Goal: Task Accomplishment & Management: Use online tool/utility

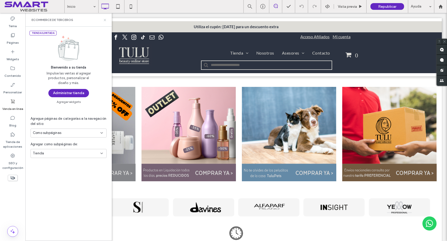
click at [105, 20] on icon at bounding box center [105, 20] width 4 height 4
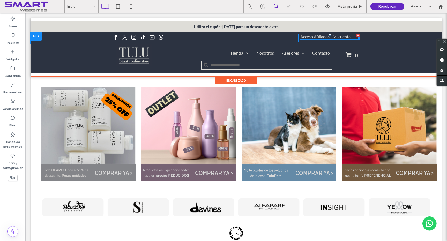
click at [324, 36] on link "Acceso Afiliados" at bounding box center [314, 36] width 29 height 5
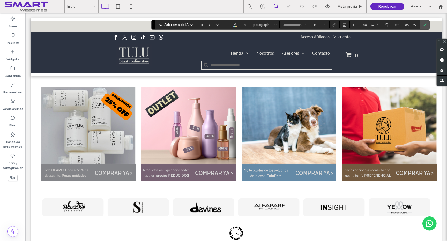
type input "****"
type input "**"
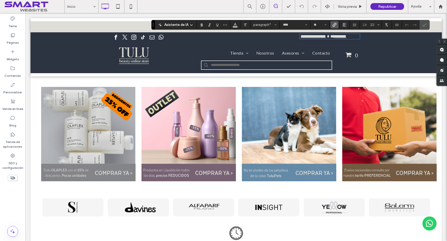
click at [334, 24] on use "Enlace" at bounding box center [335, 25] width 4 height 4
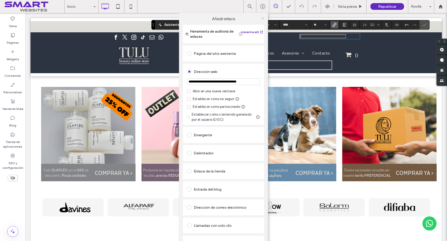
click at [262, 17] on icon at bounding box center [263, 18] width 4 height 4
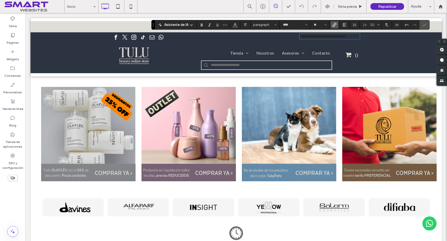
click at [333, 44] on nav "Tienda [GEOGRAPHIC_DATA] Marcas de la A a la E Marcas de la F a la J Marcas de …" at bounding box center [247, 52] width 182 height 17
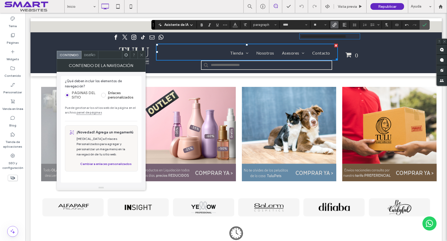
click at [319, 37] on link "**********" at bounding box center [324, 36] width 46 height 4
click at [141, 56] on icon at bounding box center [142, 55] width 4 height 4
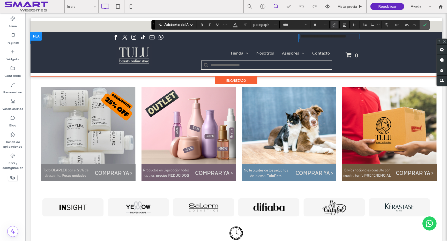
click at [320, 38] on link "**********" at bounding box center [324, 36] width 46 height 4
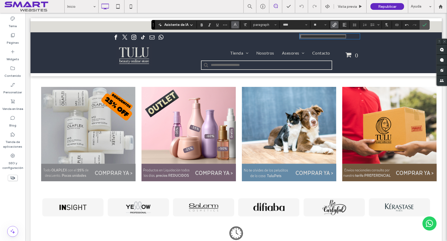
click at [237, 26] on button "Color" at bounding box center [235, 24] width 8 height 7
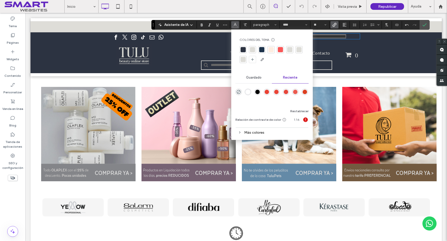
click at [290, 50] on div at bounding box center [289, 49] width 5 height 5
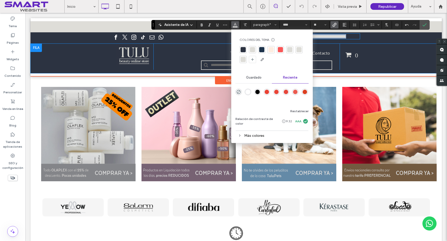
click at [399, 54] on div "Click To Paste Tienda [GEOGRAPHIC_DATA] Marcas de la A a la E Marcas de la F a …" at bounding box center [237, 59] width 412 height 30
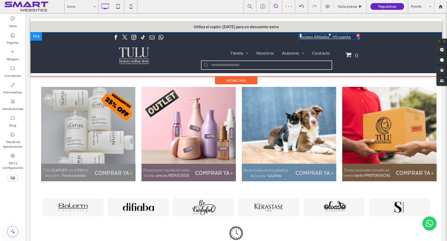
click at [319, 38] on link "Acceso Afiliados Mi cuenta" at bounding box center [325, 36] width 50 height 5
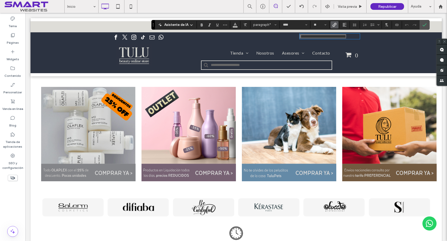
click at [333, 26] on icon "Enlace" at bounding box center [335, 25] width 4 height 4
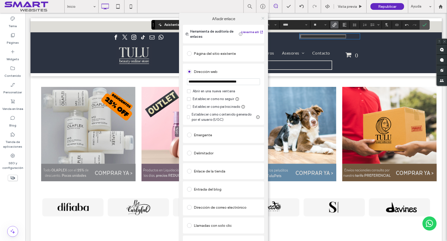
click at [261, 19] on icon at bounding box center [263, 18] width 4 height 4
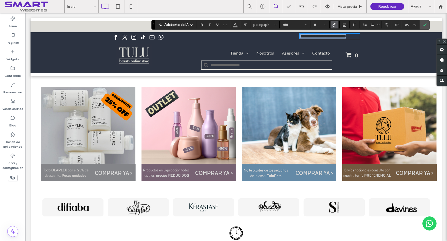
click at [333, 36] on link "**********" at bounding box center [324, 36] width 46 height 4
click at [333, 38] on link "**********" at bounding box center [324, 36] width 46 height 4
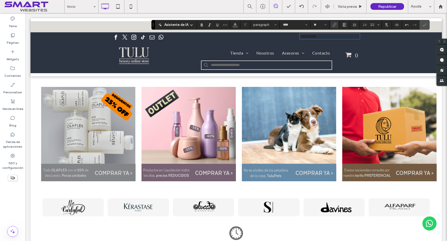
click at [312, 36] on link "*********" at bounding box center [309, 36] width 16 height 4
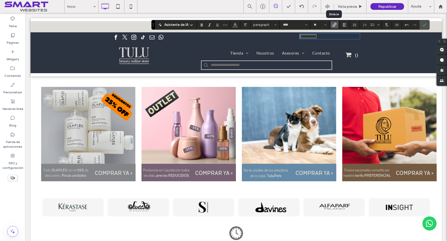
click at [333, 23] on icon "Enlace" at bounding box center [335, 25] width 4 height 4
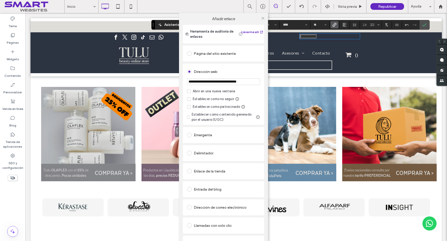
click at [264, 19] on div at bounding box center [263, 18] width 8 height 8
click at [262, 18] on icon at bounding box center [263, 18] width 4 height 4
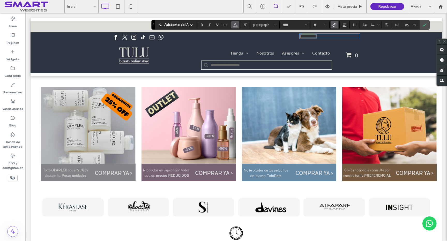
click at [234, 26] on span "Color" at bounding box center [235, 24] width 4 height 7
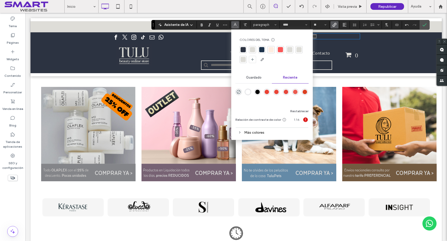
click at [252, 50] on div at bounding box center [252, 49] width 5 height 5
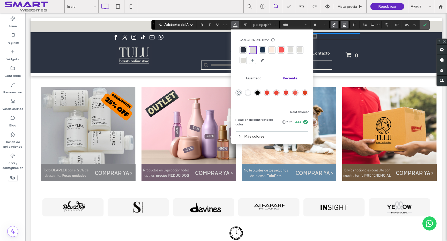
click at [343, 24] on use "Alineación" at bounding box center [345, 25] width 4 height 4
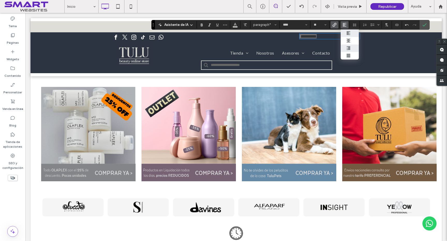
click at [350, 47] on div "ui.textEditor.alignment.right" at bounding box center [350, 48] width 7 height 4
click at [395, 59] on div "Click To Paste Tienda [GEOGRAPHIC_DATA] Marcas de la A a la E Marcas de la F a …" at bounding box center [237, 59] width 412 height 30
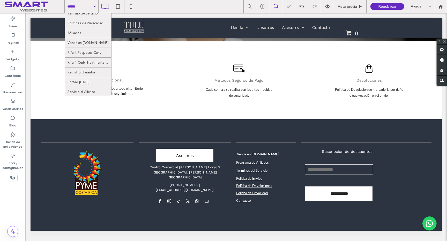
scroll to position [193, 0]
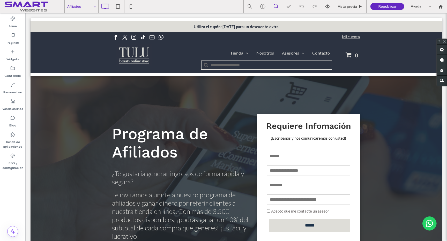
click at [118, 9] on icon at bounding box center [118, 6] width 10 height 10
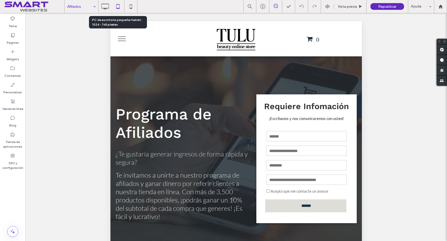
click at [118, 9] on icon at bounding box center [118, 6] width 10 height 10
click at [121, 40] on button "menu" at bounding box center [121, 38] width 13 height 13
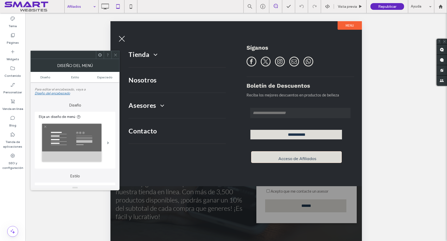
click at [116, 54] on use at bounding box center [115, 55] width 3 height 3
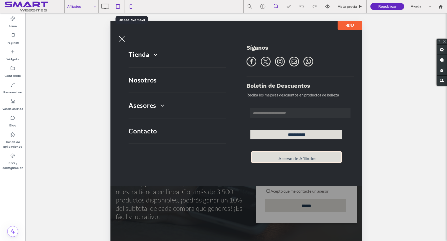
click at [132, 8] on icon at bounding box center [131, 6] width 10 height 10
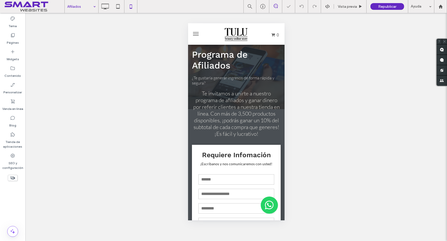
click at [195, 35] on button "menu" at bounding box center [195, 34] width 10 height 10
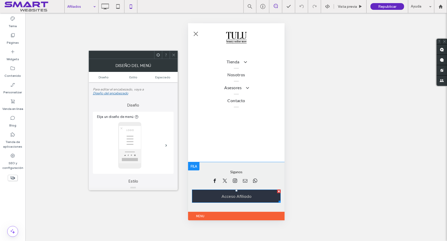
click at [279, 192] on div at bounding box center [279, 192] width 4 height 4
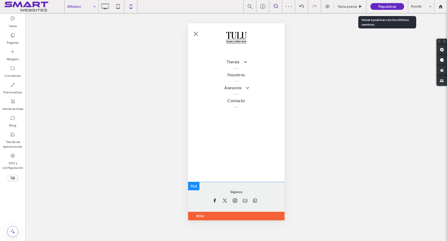
click at [385, 6] on span "Republicar" at bounding box center [387, 6] width 18 height 4
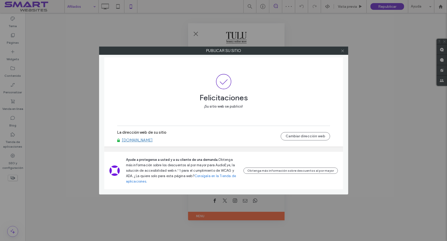
click at [343, 51] on use at bounding box center [342, 50] width 3 height 3
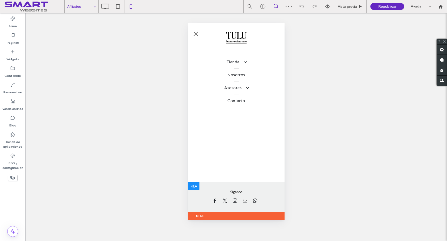
click at [343, 51] on use at bounding box center [342, 50] width 3 height 3
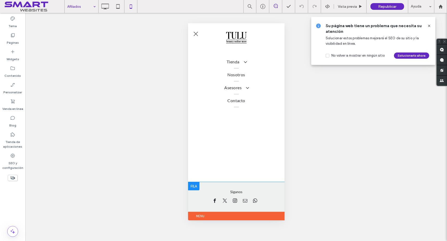
click at [430, 26] on use at bounding box center [429, 26] width 2 height 2
click at [430, 26] on div "Hacer visible? Sí Hacer visible? Sí Hacer visible? Sí Hacer visible? Sí Hacer v…" at bounding box center [236, 127] width 422 height 228
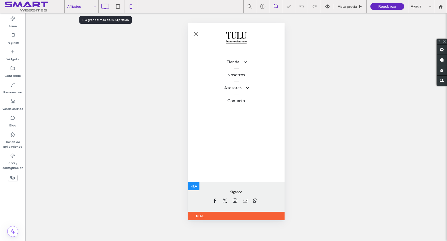
click at [104, 10] on icon at bounding box center [105, 6] width 10 height 10
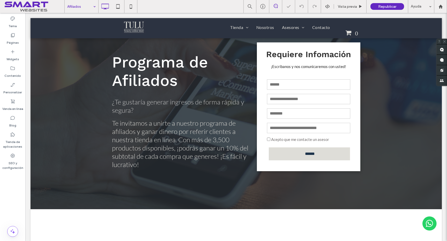
scroll to position [72, 0]
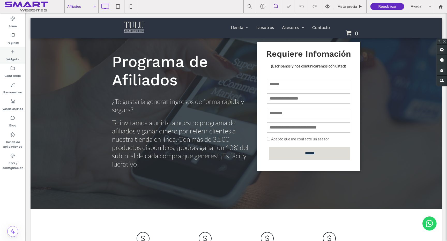
click at [13, 52] on icon at bounding box center [12, 51] width 5 height 5
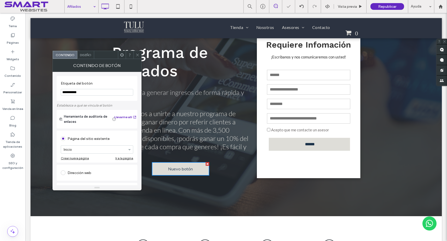
click at [93, 94] on input "**********" at bounding box center [97, 92] width 72 height 7
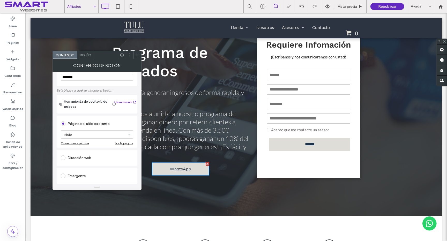
scroll to position [16, 0]
type input "********"
click at [88, 103] on span "Herramienta de auditoría de enlaces" at bounding box center [87, 104] width 47 height 10
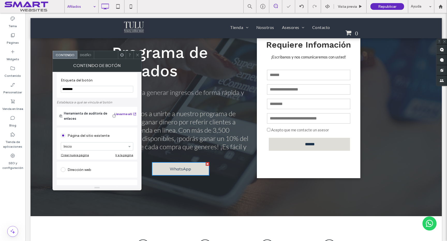
scroll to position [0, 0]
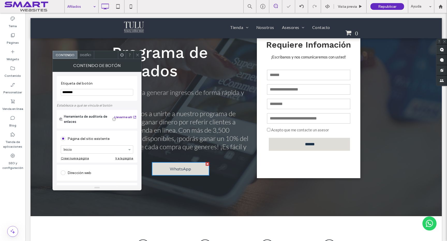
click at [61, 119] on use at bounding box center [60, 119] width 3 height 3
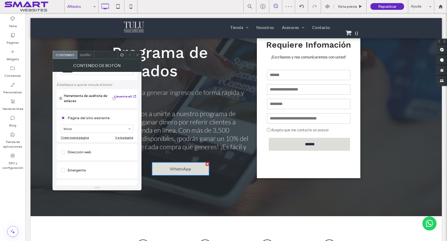
scroll to position [21, 0]
click at [86, 150] on div "Dirección web" at bounding box center [97, 152] width 72 height 8
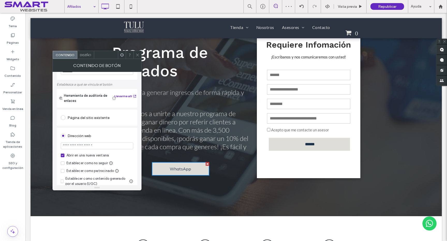
click at [91, 147] on input "url" at bounding box center [97, 146] width 72 height 7
paste input "**********"
type input "**********"
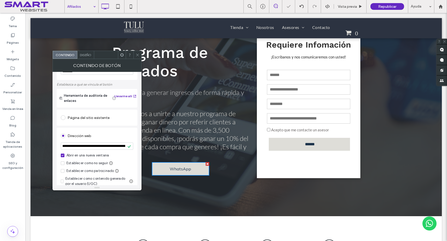
click at [126, 160] on div "Abrir en una nueva ventana Establecer como no seguir Establecer como patrocinad…" at bounding box center [97, 170] width 72 height 34
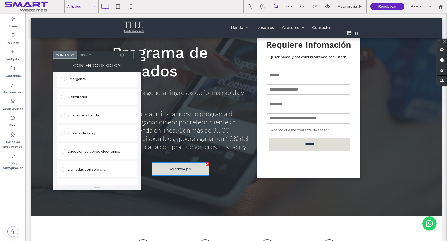
scroll to position [152, 0]
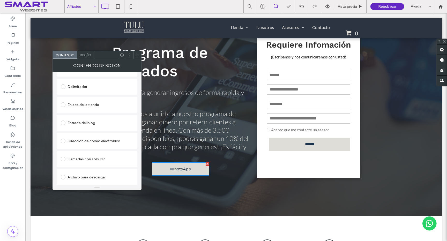
click at [88, 58] on div "Diseño" at bounding box center [85, 55] width 17 height 8
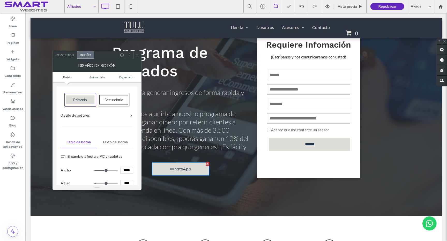
click at [130, 114] on div "Diseño de botones" at bounding box center [96, 115] width 71 height 5
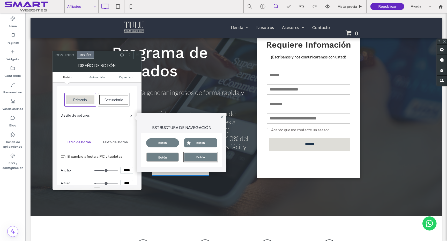
click at [195, 142] on div "Botón" at bounding box center [200, 142] width 33 height 9
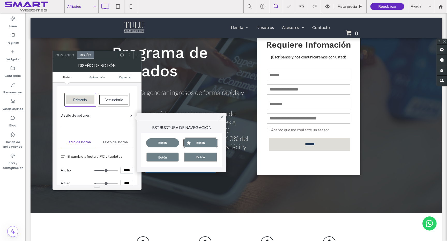
type input "***"
type input "*****"
type input "**"
type input "****"
click at [104, 117] on div "Diseño de botones" at bounding box center [96, 115] width 71 height 5
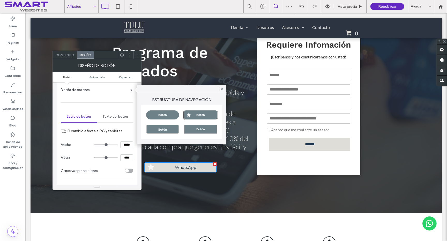
scroll to position [28, 0]
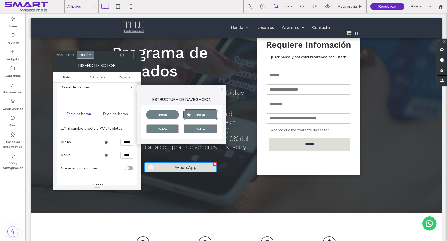
click at [121, 113] on span "Texto del botón" at bounding box center [114, 114] width 25 height 4
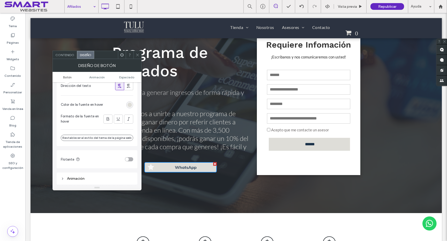
scroll to position [0, 0]
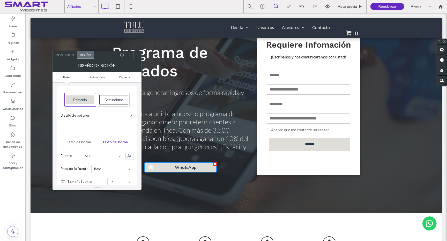
click at [126, 115] on div "Diseño de botones" at bounding box center [96, 115] width 71 height 5
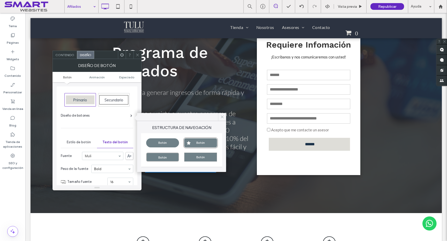
click at [222, 119] on icon at bounding box center [222, 117] width 5 height 5
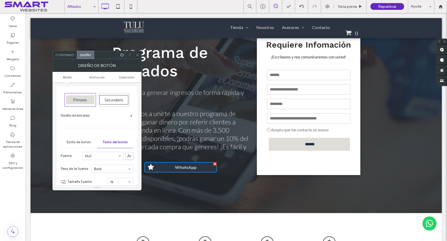
click at [151, 166] on span at bounding box center [151, 167] width 6 height 7
click at [89, 116] on span "Diseño de botones" at bounding box center [75, 115] width 29 height 5
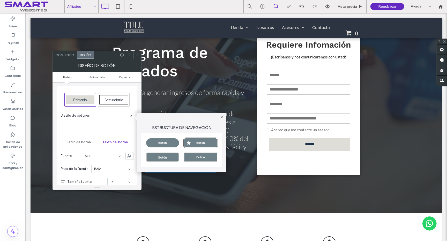
click at [89, 116] on span "Diseño de botones" at bounding box center [75, 115] width 29 height 5
click at [67, 55] on span "Contenido" at bounding box center [64, 55] width 19 height 4
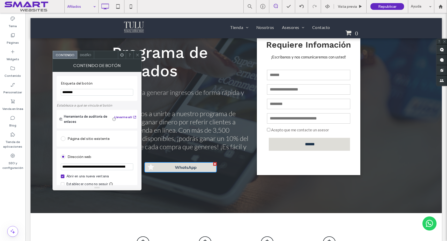
click at [86, 56] on span "Diseño" at bounding box center [85, 55] width 11 height 4
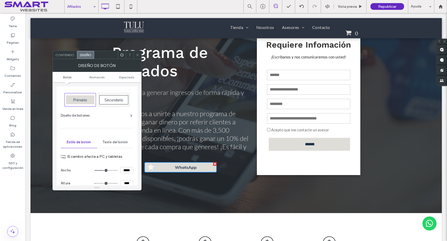
click at [79, 115] on span "Diseño de botones" at bounding box center [75, 115] width 29 height 5
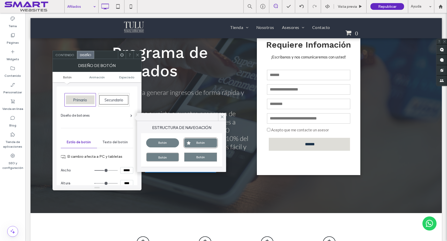
click at [79, 115] on span "Diseño de botones" at bounding box center [75, 115] width 29 height 5
click at [111, 142] on span "Texto del botón" at bounding box center [114, 142] width 25 height 4
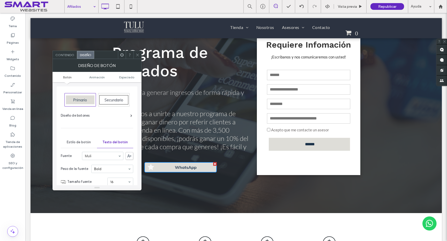
click at [91, 142] on div "Estilo de botón" at bounding box center [79, 142] width 36 height 11
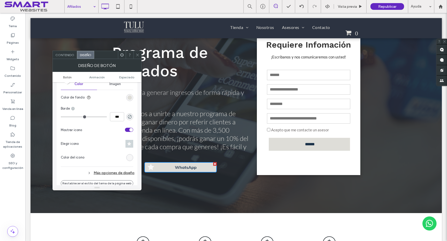
scroll to position [143, 0]
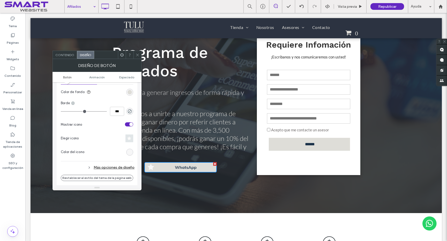
click at [131, 138] on icon at bounding box center [129, 138] width 4 height 4
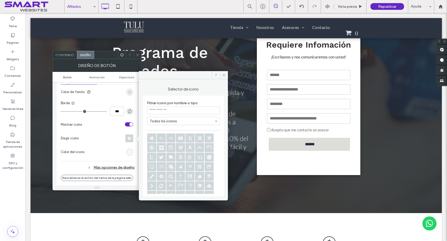
click at [169, 112] on input at bounding box center [183, 111] width 73 height 8
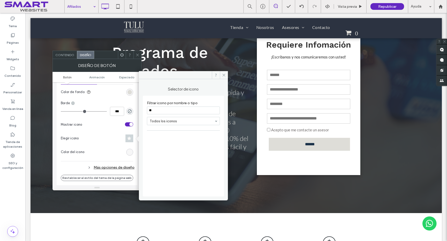
type input "*"
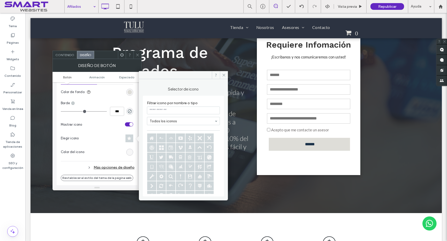
type input "*"
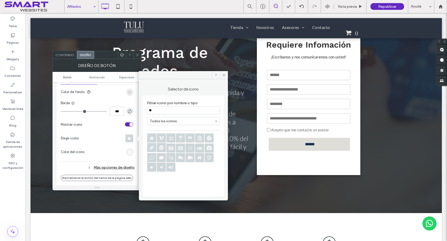
type input "**"
click at [160, 160] on icon at bounding box center [161, 157] width 9 height 9
click at [223, 73] on icon at bounding box center [224, 75] width 4 height 4
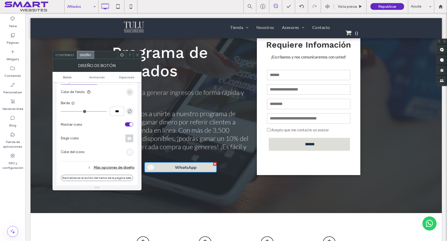
click at [129, 151] on div "rgb(247, 247, 247)" at bounding box center [130, 152] width 4 height 4
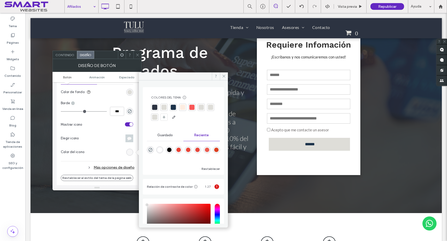
click at [174, 109] on div at bounding box center [173, 107] width 5 height 5
click at [244, 180] on div "Pr ograma de Afiliados ¿Te gustaría generar ingresos de forma rápida y segura? …" at bounding box center [237, 104] width 412 height 218
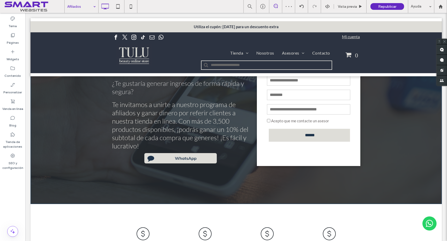
scroll to position [96, 0]
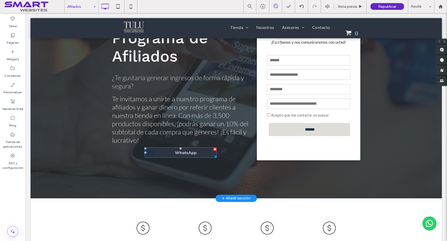
click at [174, 152] on link "WhatsApp" at bounding box center [180, 153] width 72 height 10
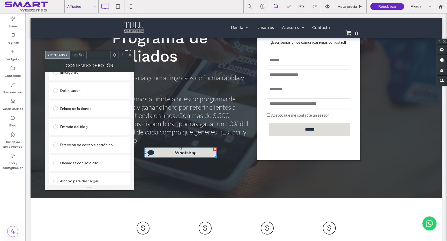
scroll to position [152, 0]
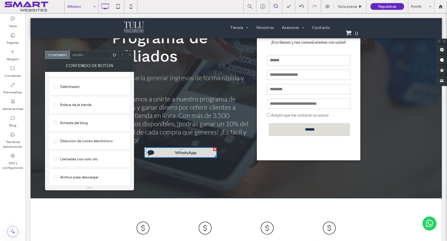
click at [79, 55] on span "Diseño" at bounding box center [77, 55] width 11 height 4
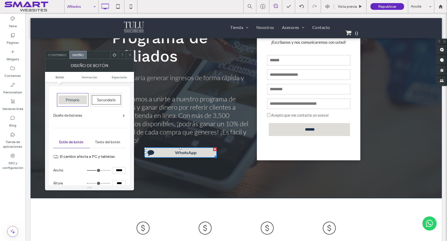
click at [107, 145] on div "Texto del botón" at bounding box center [108, 142] width 36 height 11
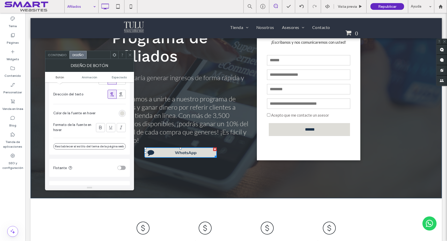
scroll to position [135, 0]
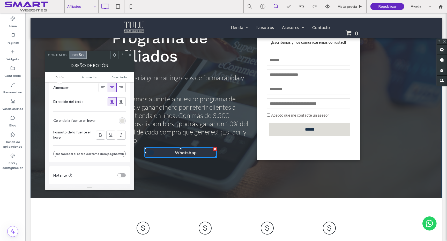
click at [124, 121] on div "rgb(222, 221, 216)" at bounding box center [122, 121] width 4 height 4
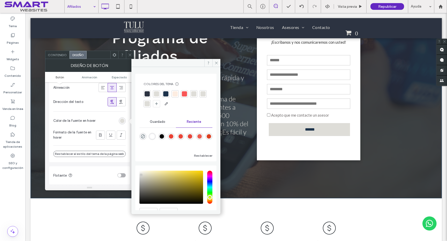
click at [112, 122] on section "Color de la fuente en hover" at bounding box center [89, 120] width 72 height 13
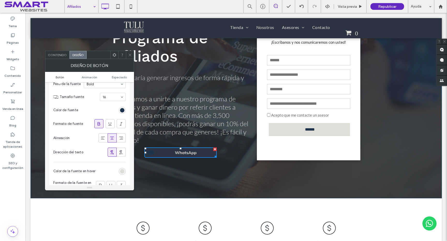
scroll to position [74, 0]
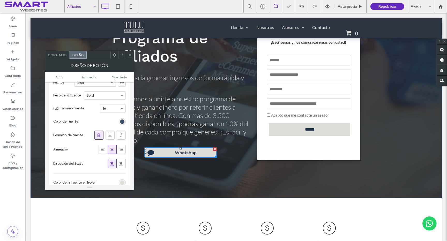
click at [122, 122] on div "rgb(29, 51, 75)" at bounding box center [122, 122] width 4 height 4
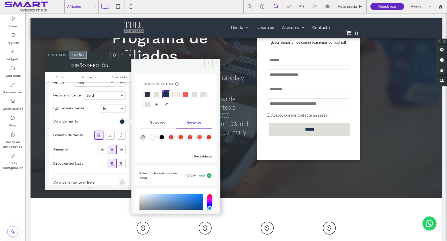
click at [157, 94] on div at bounding box center [156, 94] width 5 height 5
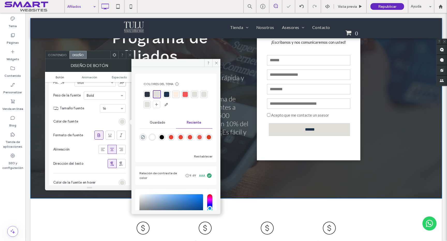
click at [252, 178] on div "Pr ograma de Afiliados ¿Te gustaría generar ingresos de forma rápida y segura? …" at bounding box center [237, 89] width 412 height 218
click at [215, 62] on icon at bounding box center [217, 63] width 4 height 4
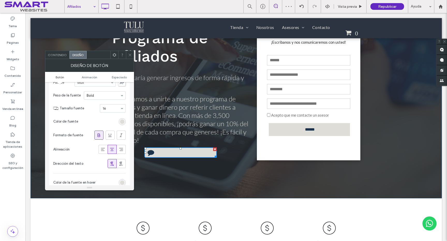
click at [130, 55] on icon at bounding box center [130, 55] width 4 height 4
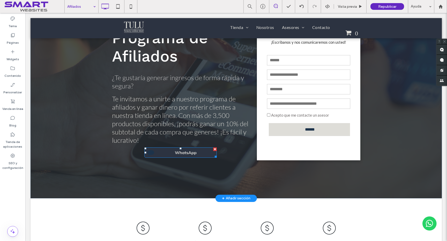
click at [175, 150] on span "WhatsApp" at bounding box center [186, 152] width 22 height 5
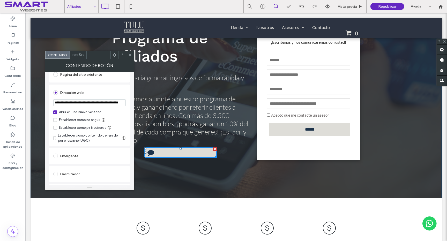
scroll to position [0, 0]
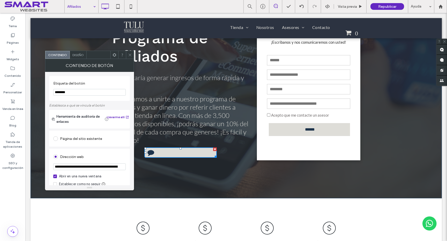
click at [79, 55] on span "Diseño" at bounding box center [77, 55] width 11 height 4
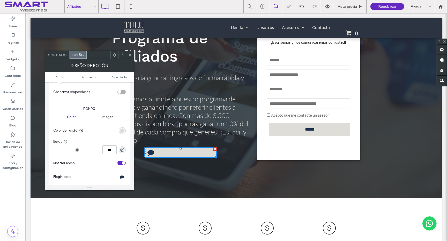
scroll to position [108, 0]
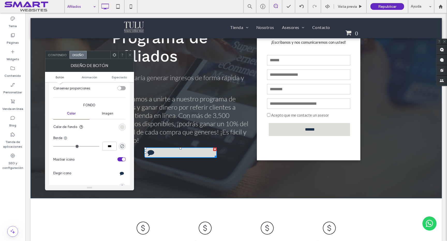
click at [124, 127] on div "rgb(222, 221, 216)" at bounding box center [122, 127] width 4 height 4
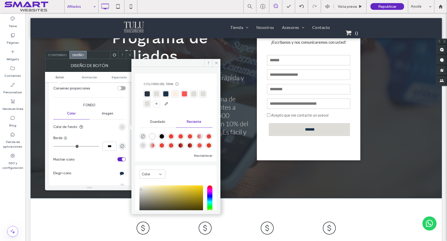
click at [149, 93] on div at bounding box center [147, 93] width 5 height 5
click at [112, 178] on div "Mostrar icono Elegir icono" at bounding box center [89, 167] width 72 height 28
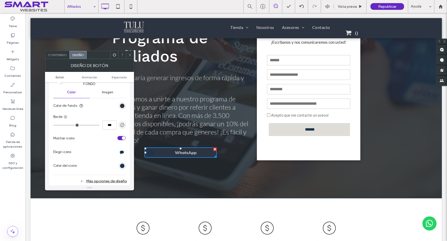
scroll to position [136, 0]
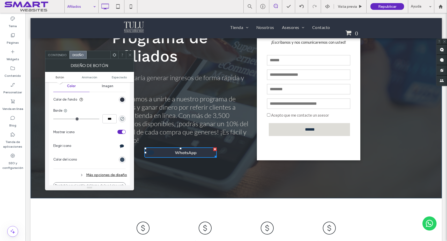
click at [122, 159] on div "rgb(29, 51, 75)" at bounding box center [122, 160] width 4 height 4
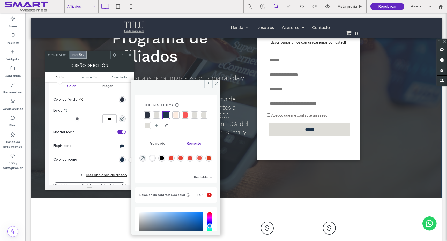
click at [157, 115] on div at bounding box center [156, 115] width 5 height 5
click at [250, 207] on div "Un signo [PERSON_NAME] en un círculo sobre un fondo blanco. Genere Dinero Click…" at bounding box center [237, 234] width 412 height 71
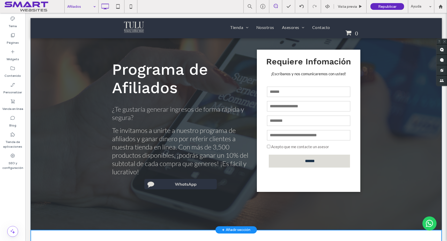
scroll to position [63, 0]
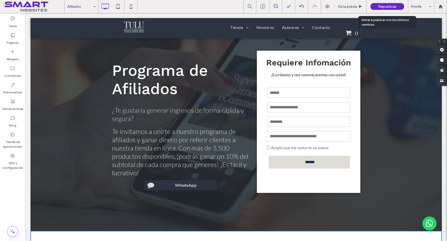
click at [388, 8] on span "Republicar" at bounding box center [387, 6] width 18 height 4
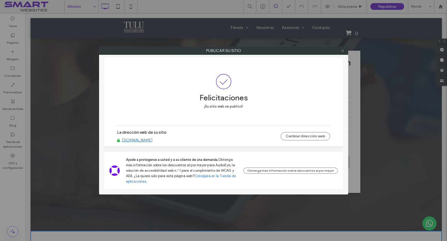
click at [342, 52] on icon at bounding box center [343, 51] width 4 height 4
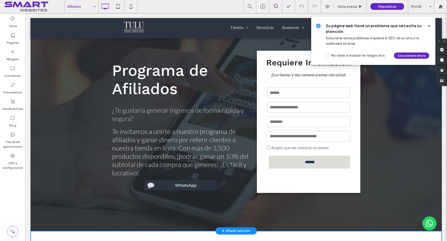
click at [394, 120] on div "Pr ograma de Afiliados ¿Te gustaría generar ingresos de forma rápida y segura? …" at bounding box center [237, 122] width 412 height 218
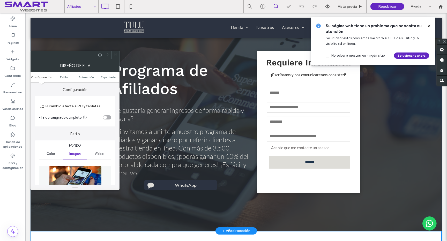
scroll to position [0, 0]
